Goal: Transaction & Acquisition: Book appointment/travel/reservation

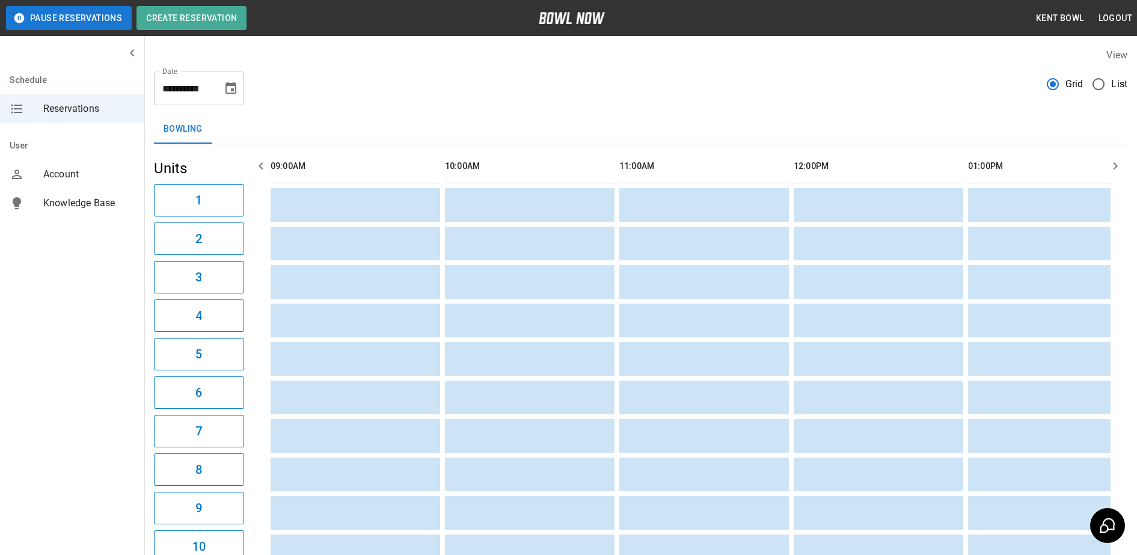
scroll to position [0, 1394]
